Goal: Information Seeking & Learning: Learn about a topic

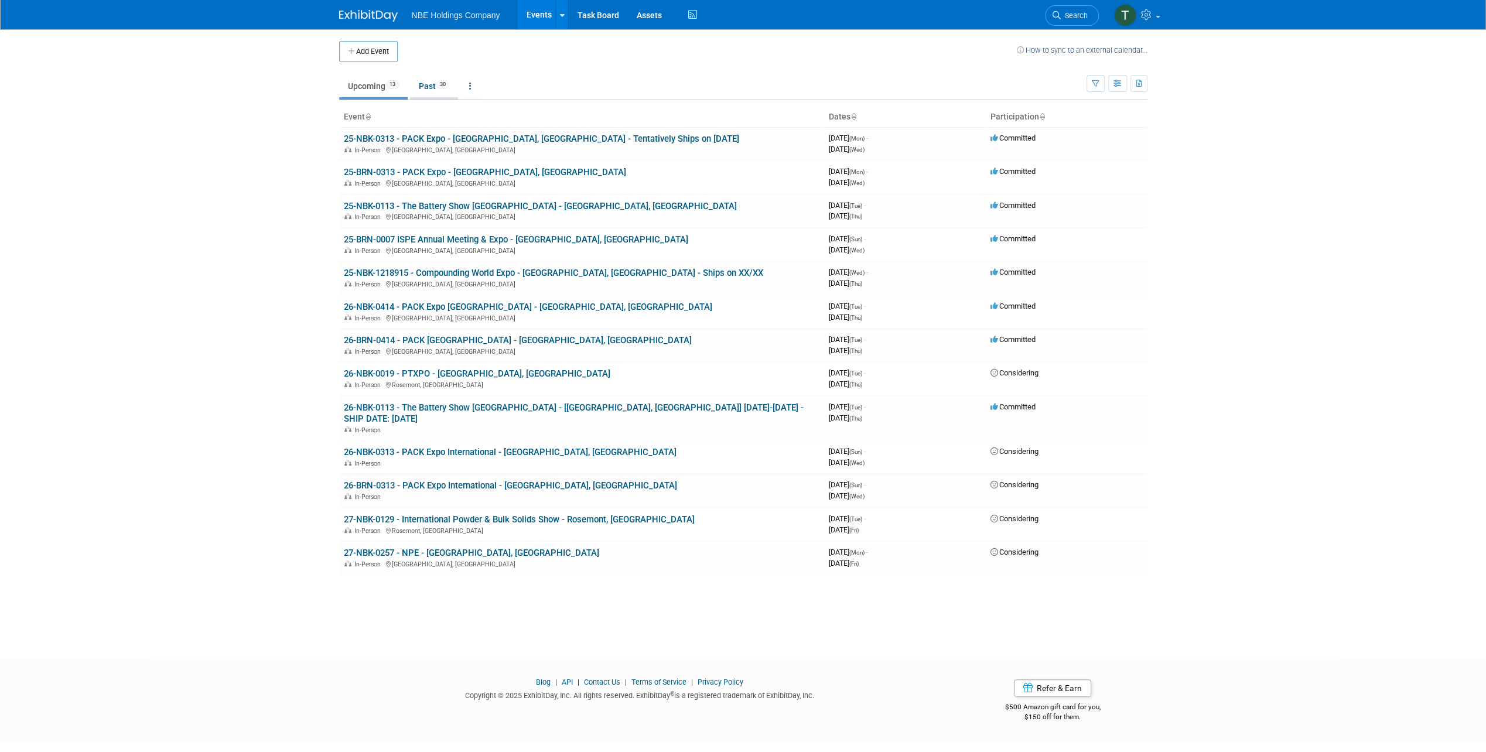
click at [439, 83] on link "Past 30" at bounding box center [434, 86] width 48 height 22
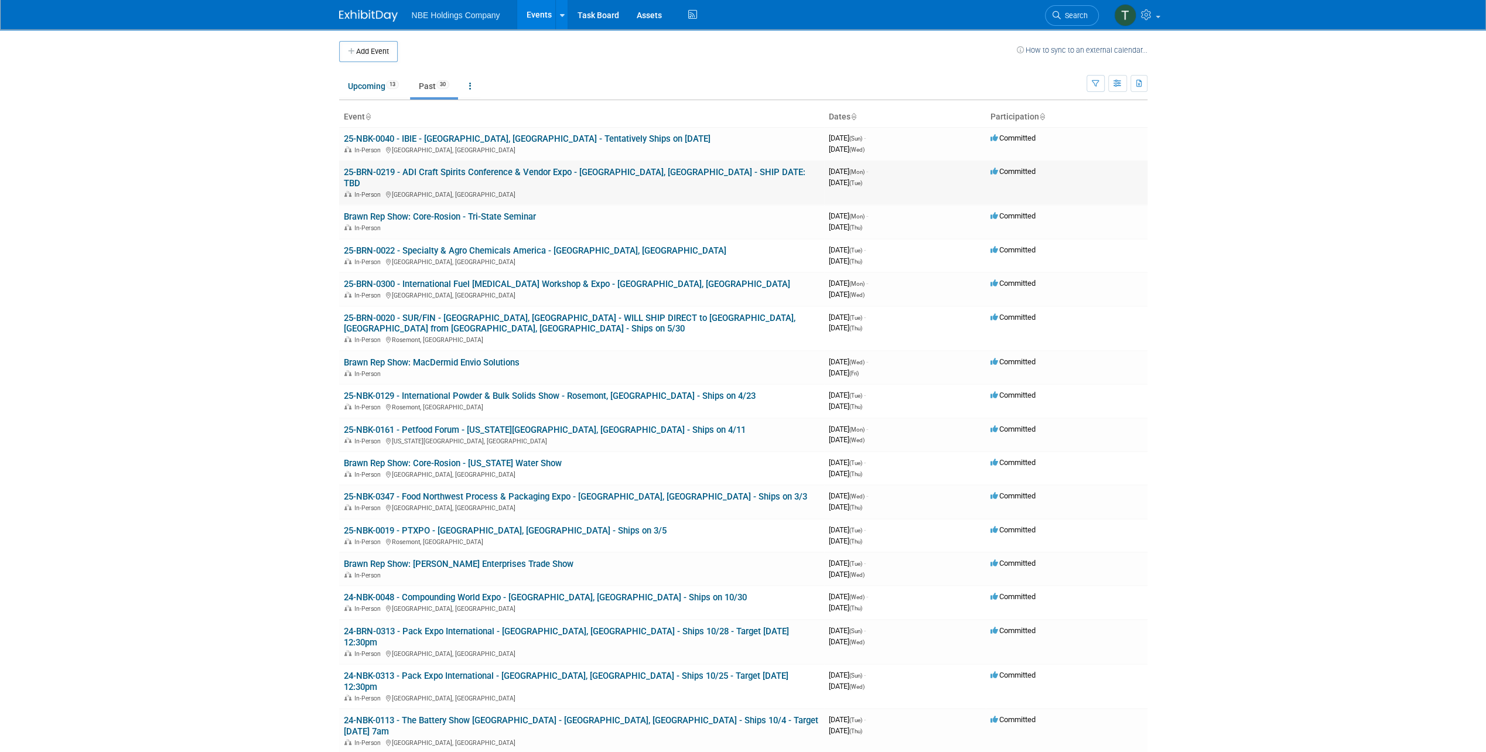
click at [504, 170] on link "25-BRN-0219 - ADI Craft Spirits Conference & Vendor Expo - [GEOGRAPHIC_DATA], […" at bounding box center [575, 178] width 462 height 22
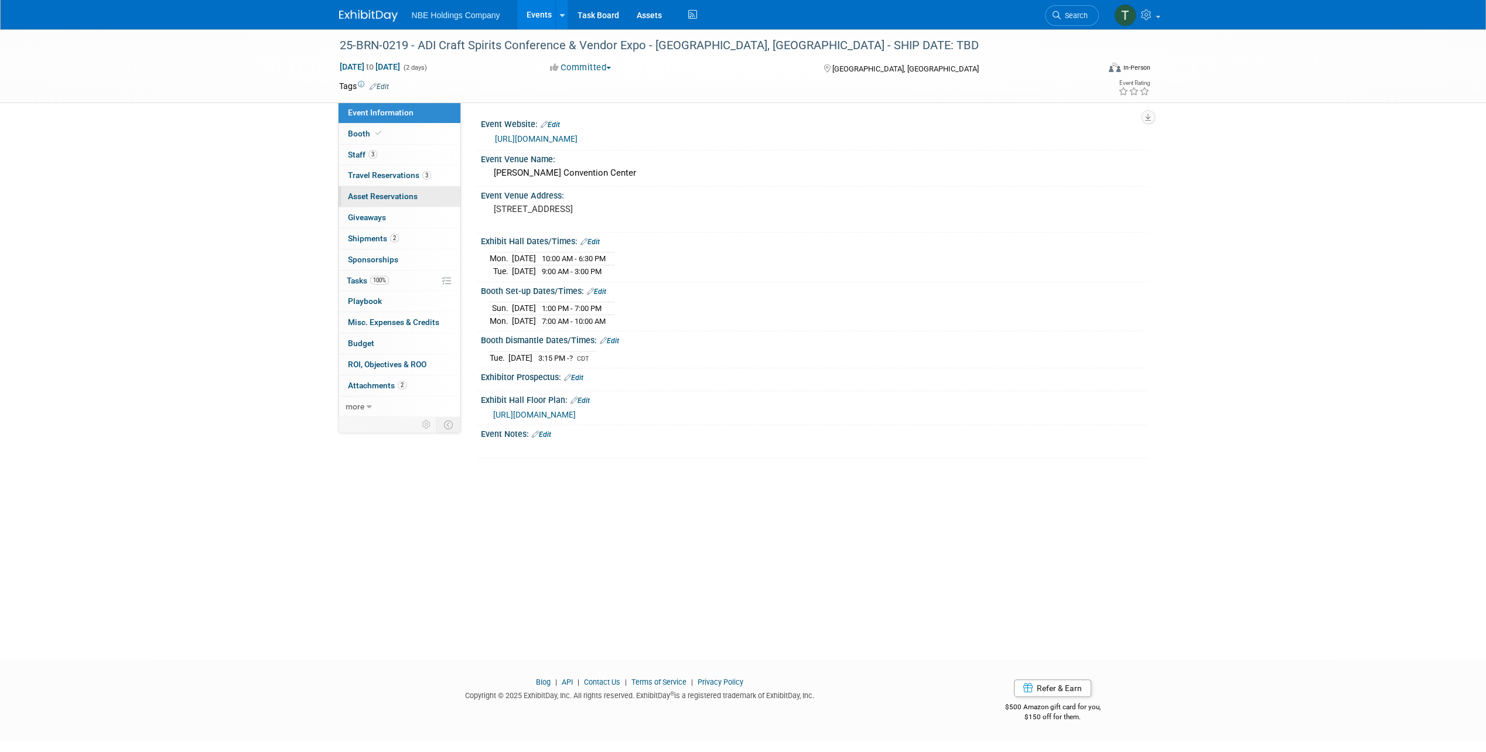
click at [429, 187] on link "0 Asset Reservations 0" at bounding box center [400, 196] width 122 height 21
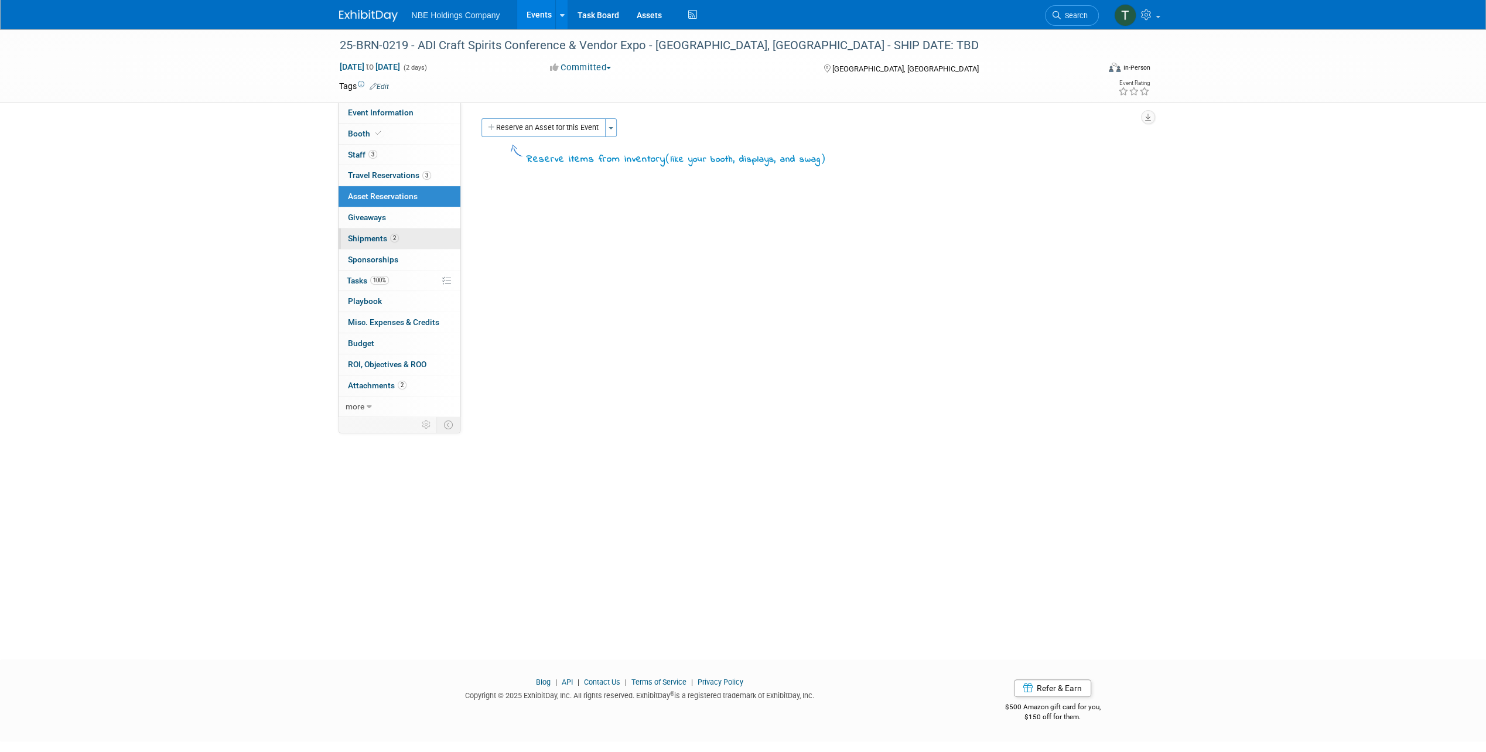
click at [391, 243] on link "2 Shipments 2" at bounding box center [400, 238] width 122 height 21
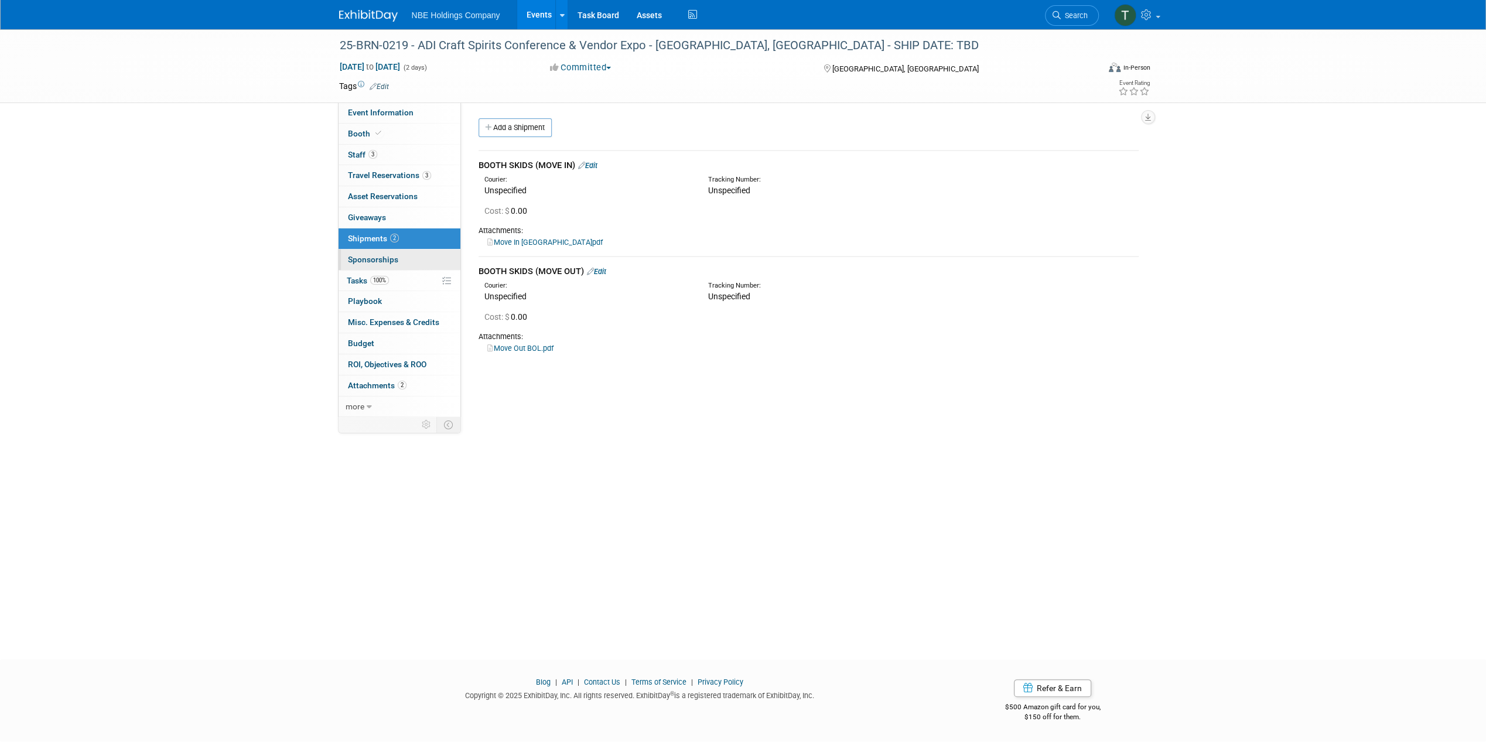
click at [402, 253] on link "0 Sponsorships 0" at bounding box center [400, 260] width 122 height 21
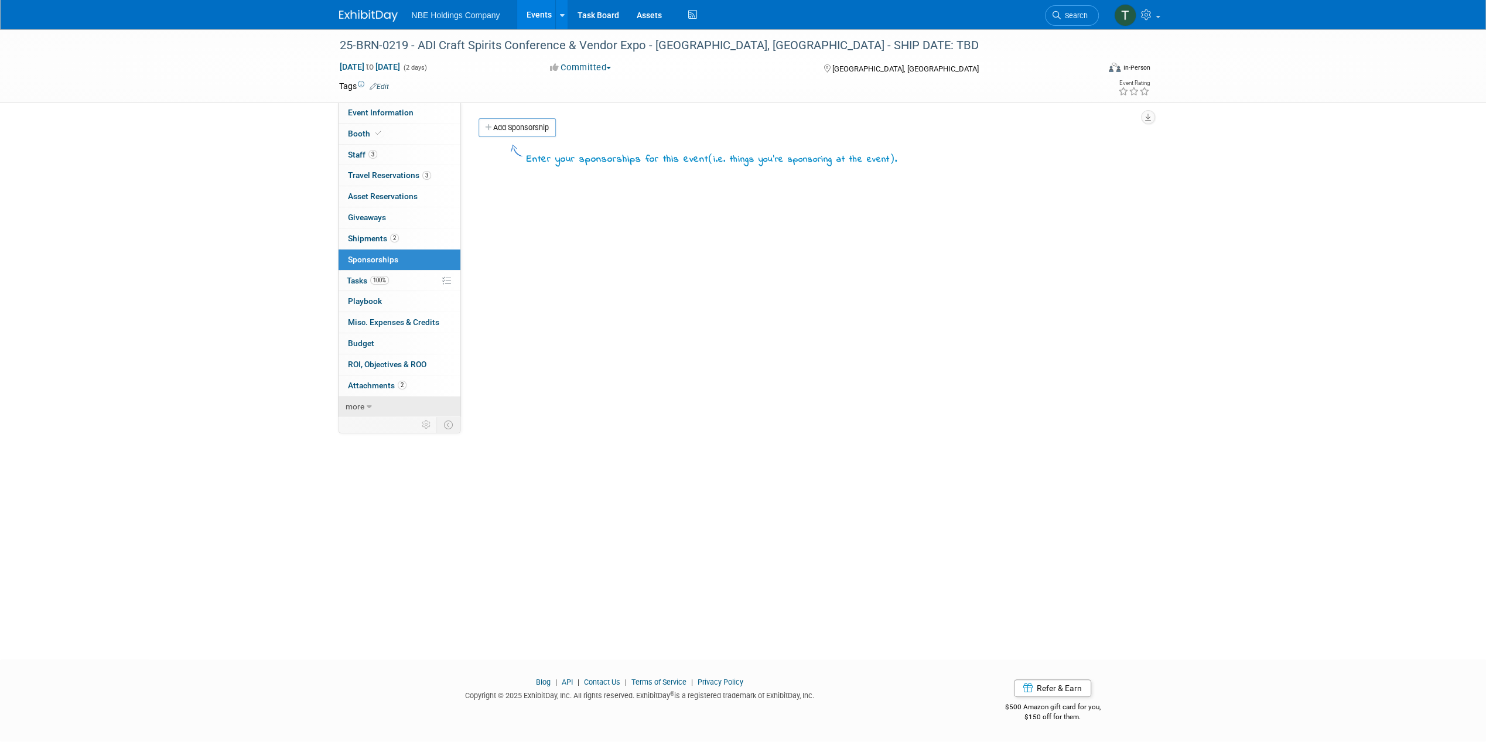
click at [362, 402] on span "more" at bounding box center [355, 406] width 19 height 9
click at [416, 380] on link "2 Attachments 2" at bounding box center [400, 386] width 122 height 21
